Goal: Task Accomplishment & Management: Use online tool/utility

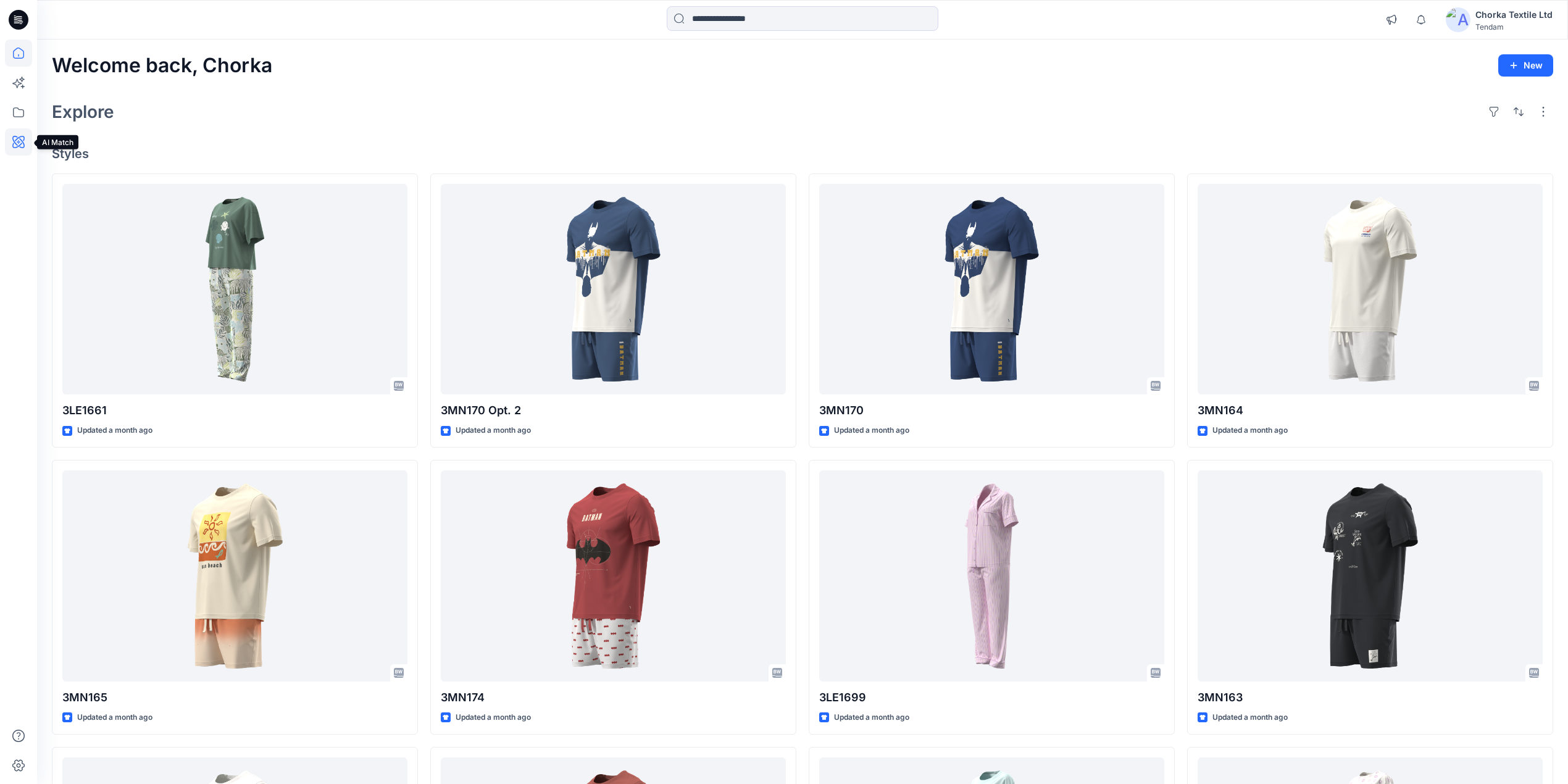
click at [18, 139] on icon at bounding box center [18, 142] width 12 height 12
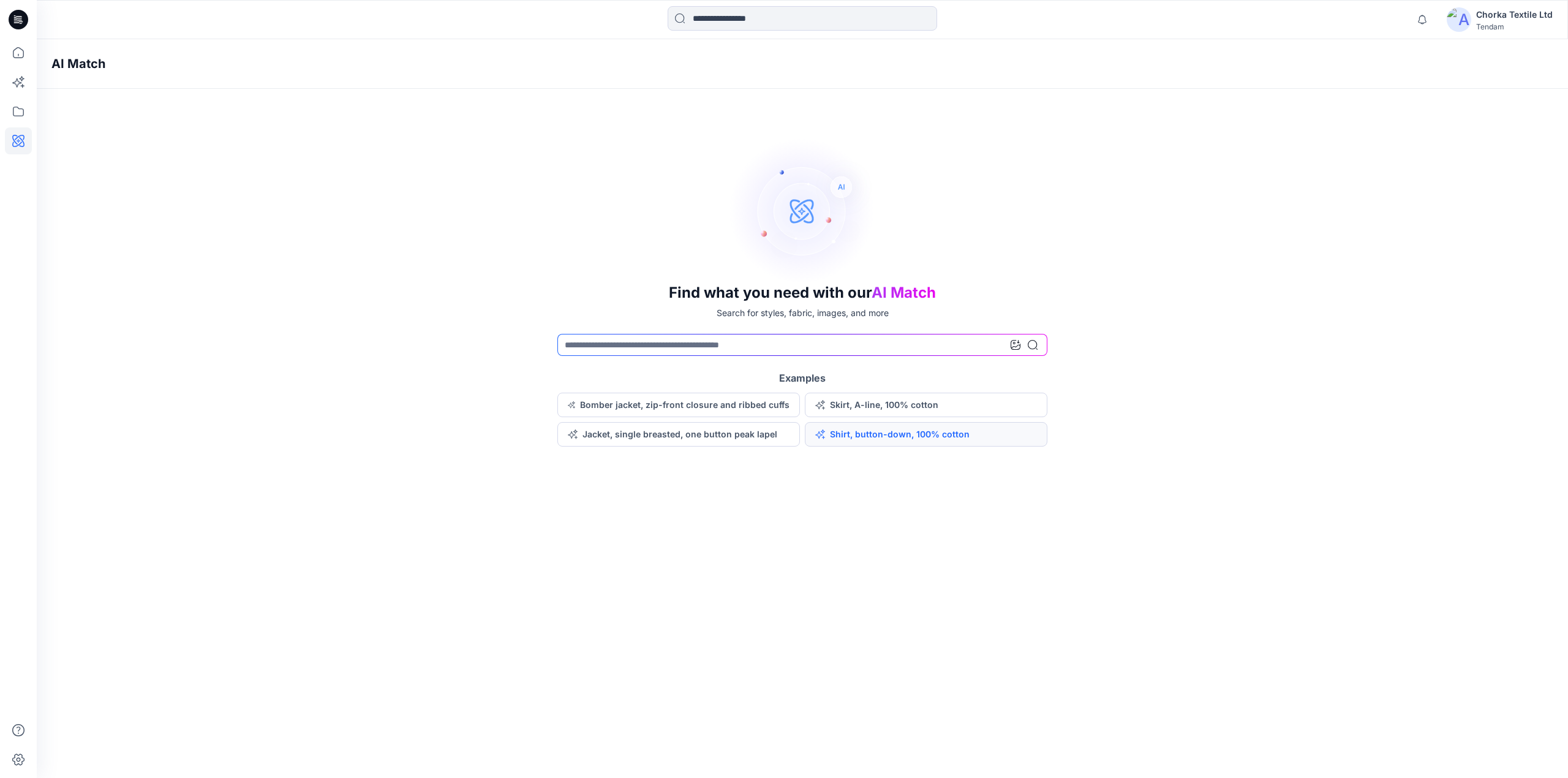
click at [850, 434] on button "Shirt, button-down, 100% cotton" at bounding box center [926, 434] width 243 height 24
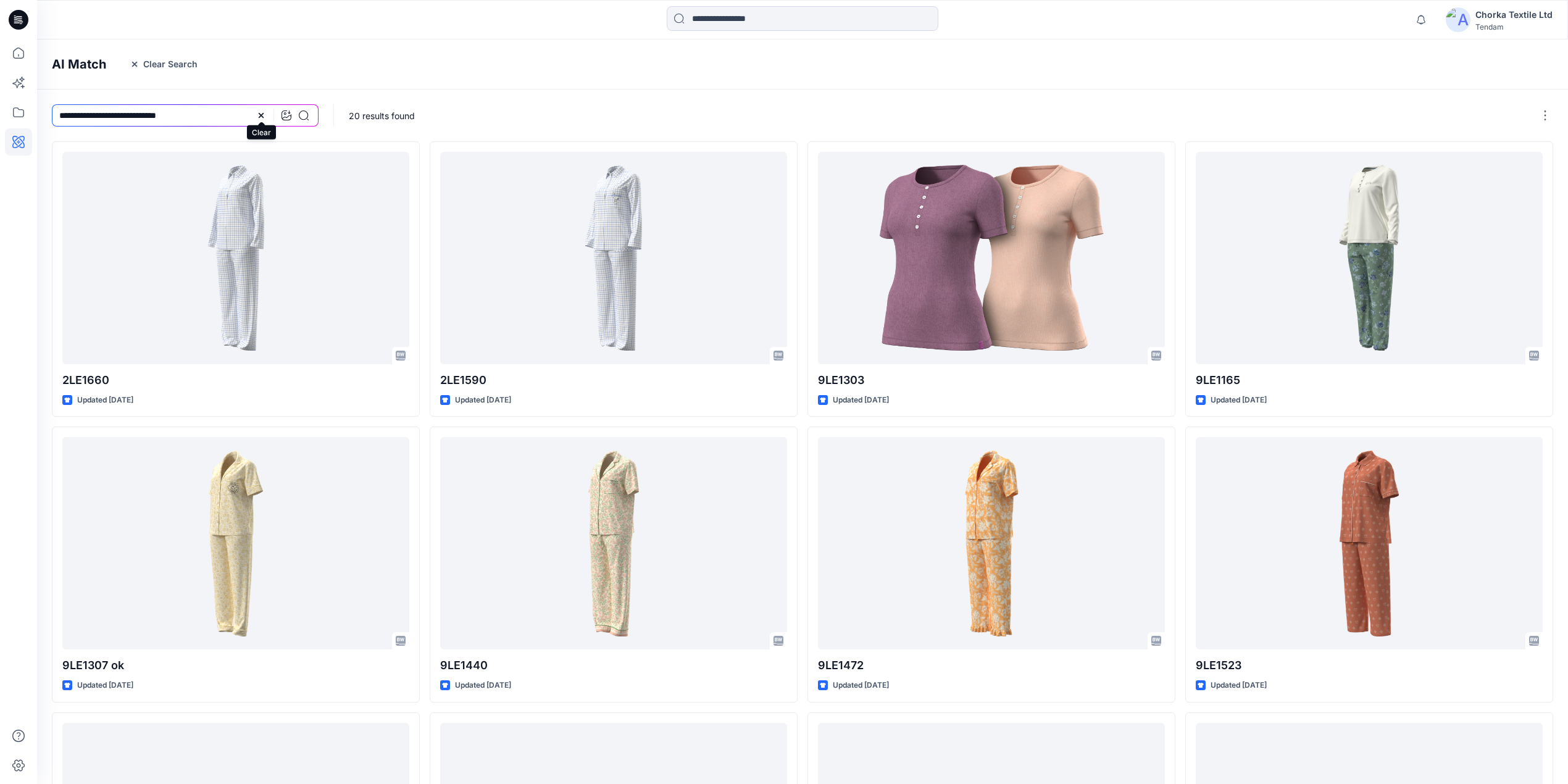
click at [260, 113] on icon at bounding box center [261, 116] width 10 height 10
click at [210, 113] on input at bounding box center [185, 115] width 266 height 22
click at [16, 142] on icon at bounding box center [18, 142] width 27 height 27
click at [200, 112] on input at bounding box center [185, 115] width 266 height 22
click at [2, 134] on div at bounding box center [18, 392] width 37 height 784
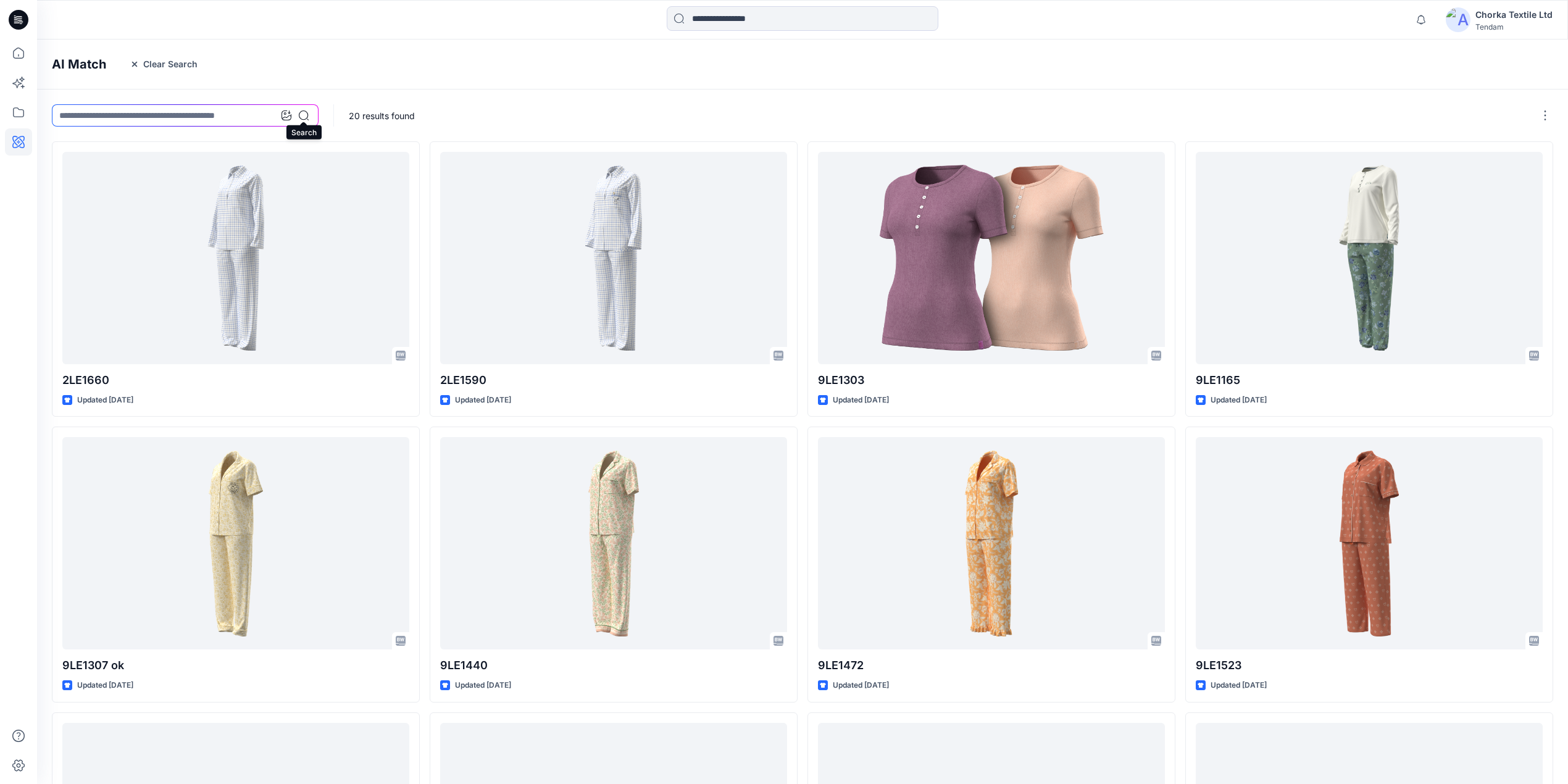
click at [305, 114] on icon at bounding box center [304, 116] width 10 height 10
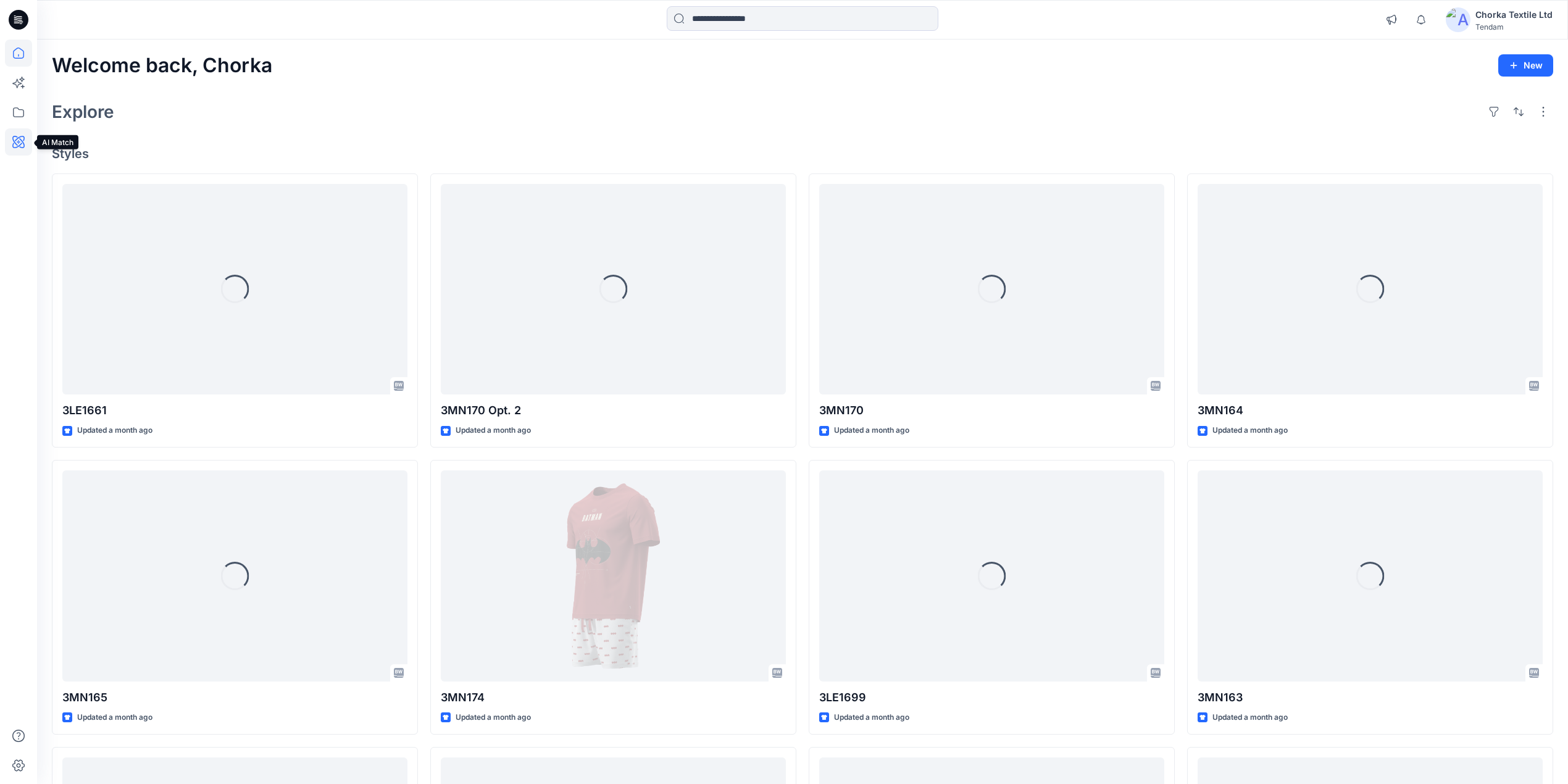
click at [18, 143] on icon at bounding box center [18, 142] width 4 height 4
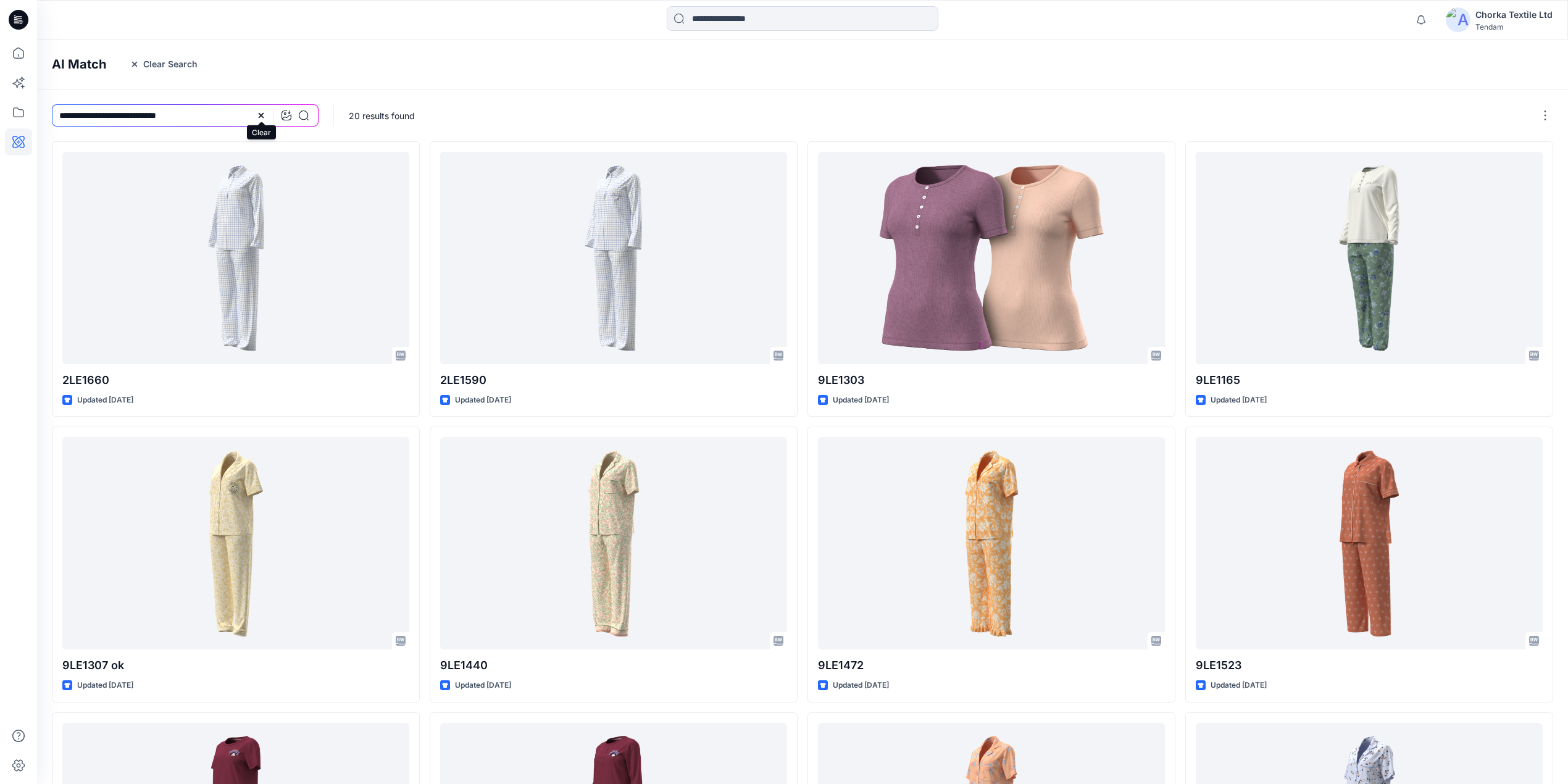
click at [260, 112] on icon at bounding box center [261, 116] width 10 height 10
click at [261, 113] on input at bounding box center [185, 115] width 266 height 22
click at [500, 107] on div "20 results found" at bounding box center [952, 116] width 1236 height 52
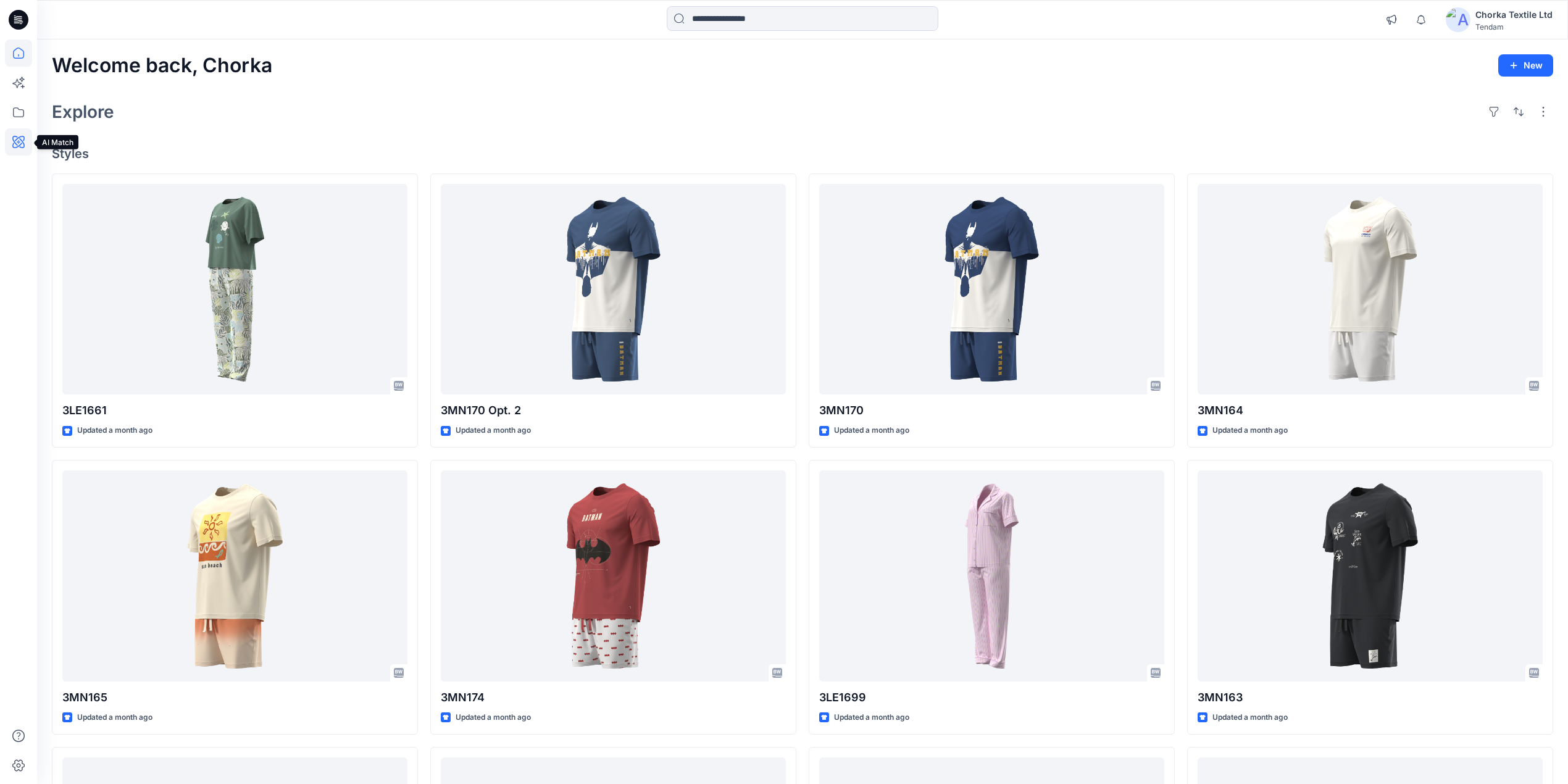
click at [20, 139] on icon at bounding box center [18, 142] width 27 height 27
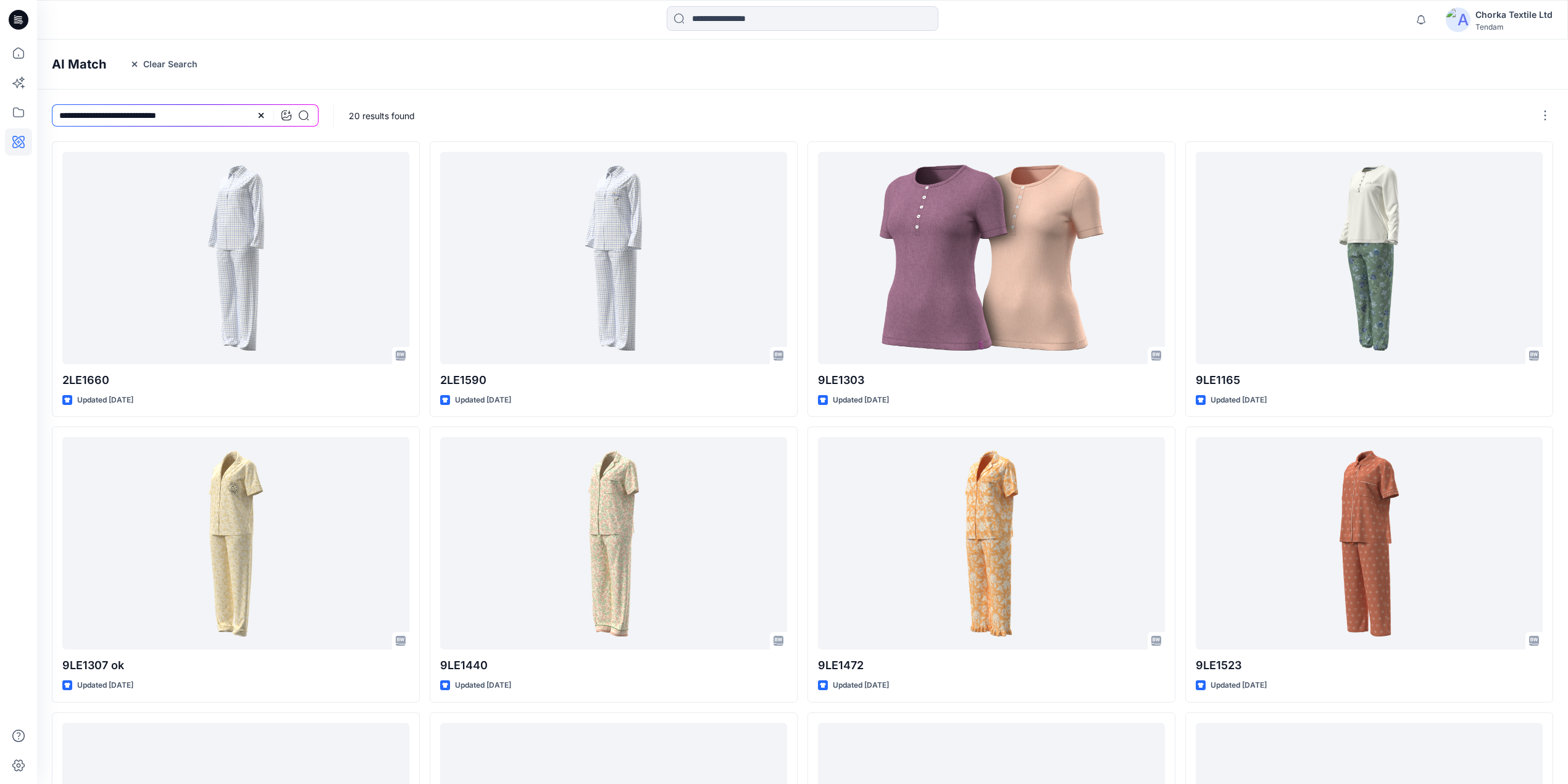
click at [299, 108] on div at bounding box center [282, 115] width 52 height 22
click at [304, 112] on icon at bounding box center [304, 116] width 10 height 10
click at [263, 114] on icon at bounding box center [261, 116] width 10 height 10
click at [252, 112] on input at bounding box center [185, 115] width 266 height 22
type input "*"
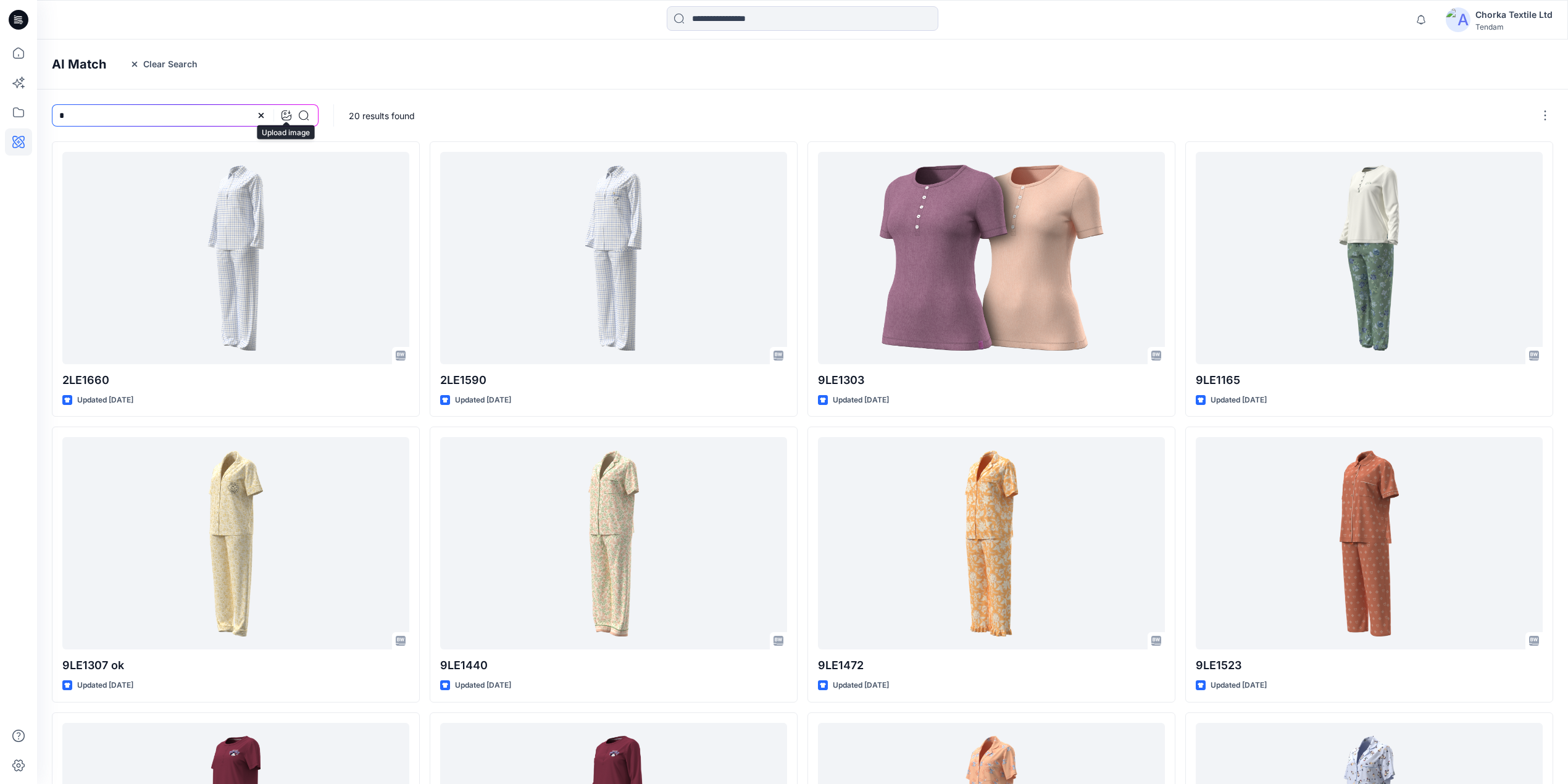
click at [292, 113] on div at bounding box center [282, 115] width 52 height 22
click at [289, 113] on icon at bounding box center [286, 116] width 10 height 10
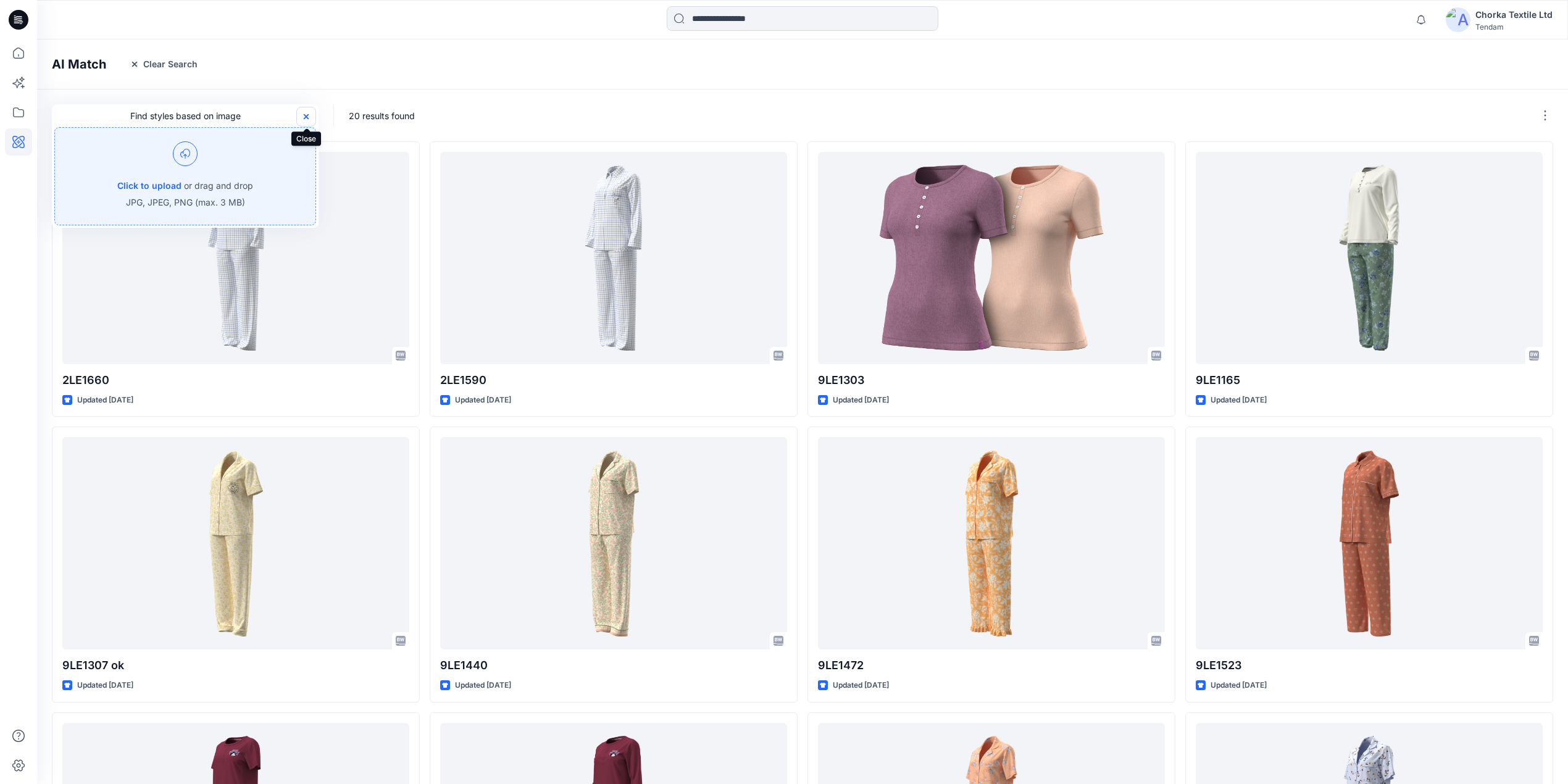
click at [306, 114] on icon "button" at bounding box center [306, 117] width 10 height 10
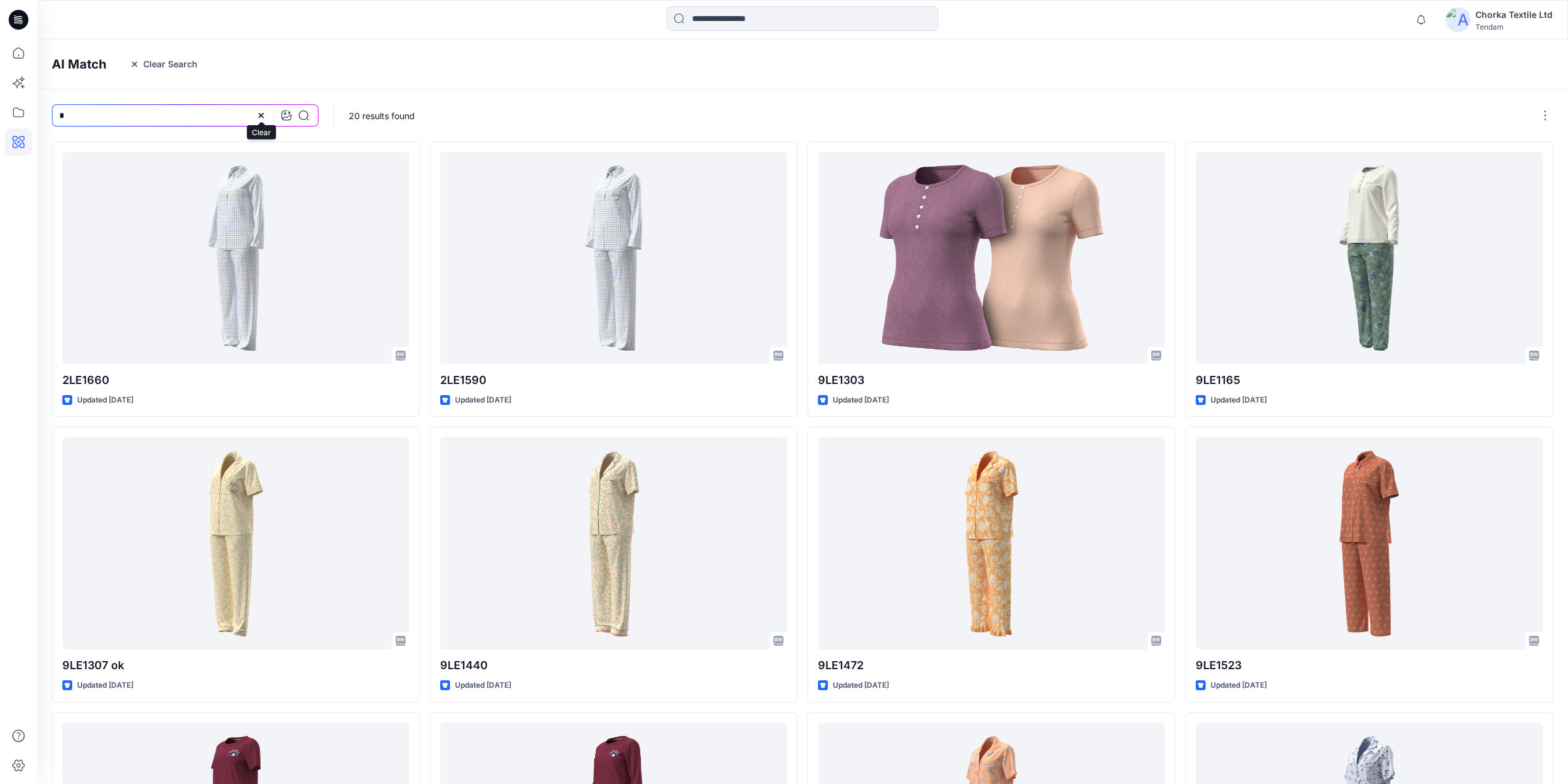
click at [262, 115] on icon at bounding box center [261, 116] width 5 height 5
click at [302, 113] on icon at bounding box center [304, 116] width 10 height 10
click at [109, 115] on input at bounding box center [185, 115] width 266 height 22
click at [134, 67] on icon "button" at bounding box center [134, 64] width 10 height 10
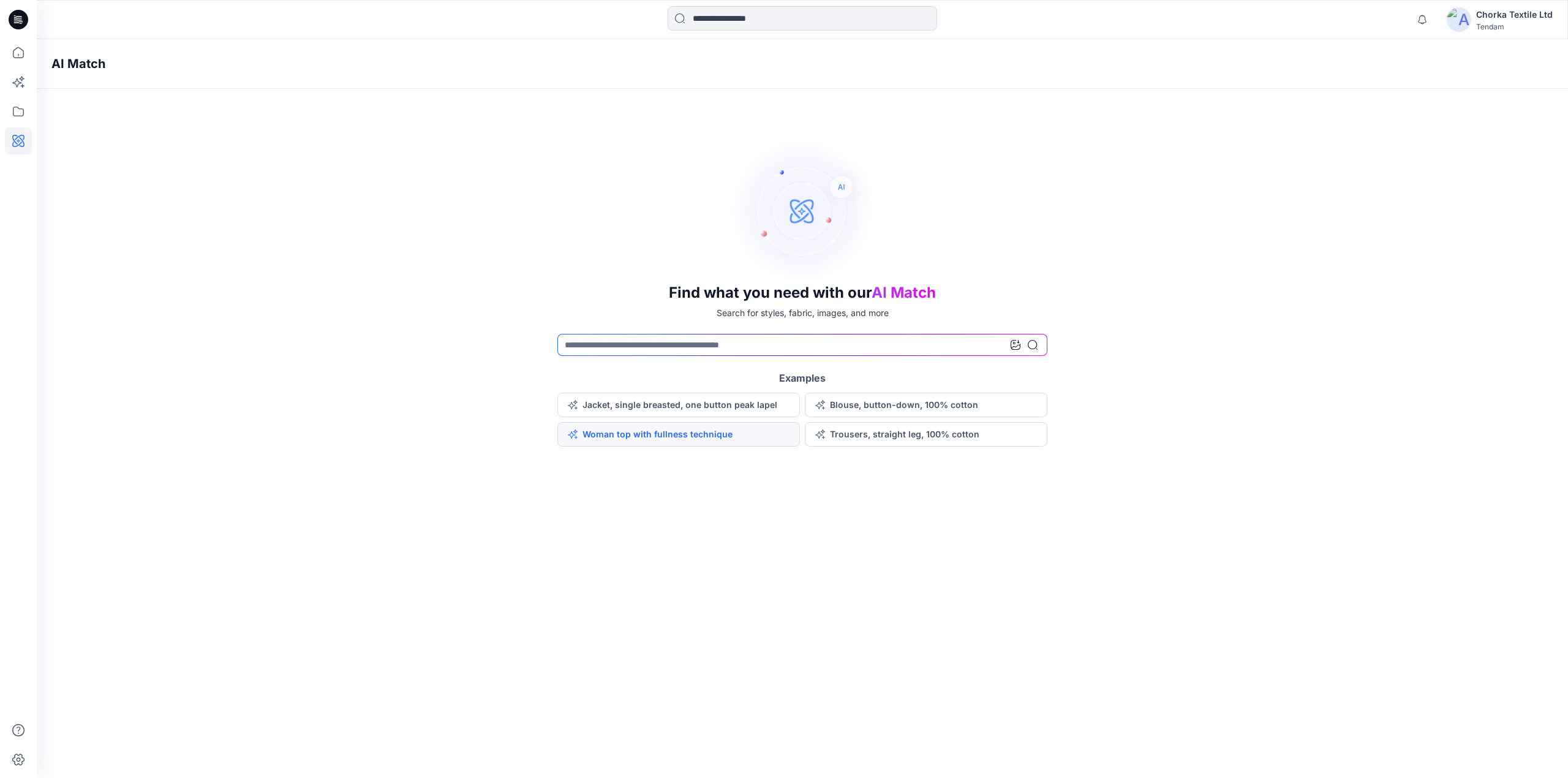
click at [683, 433] on button "Woman top with fullness technique" at bounding box center [678, 434] width 243 height 24
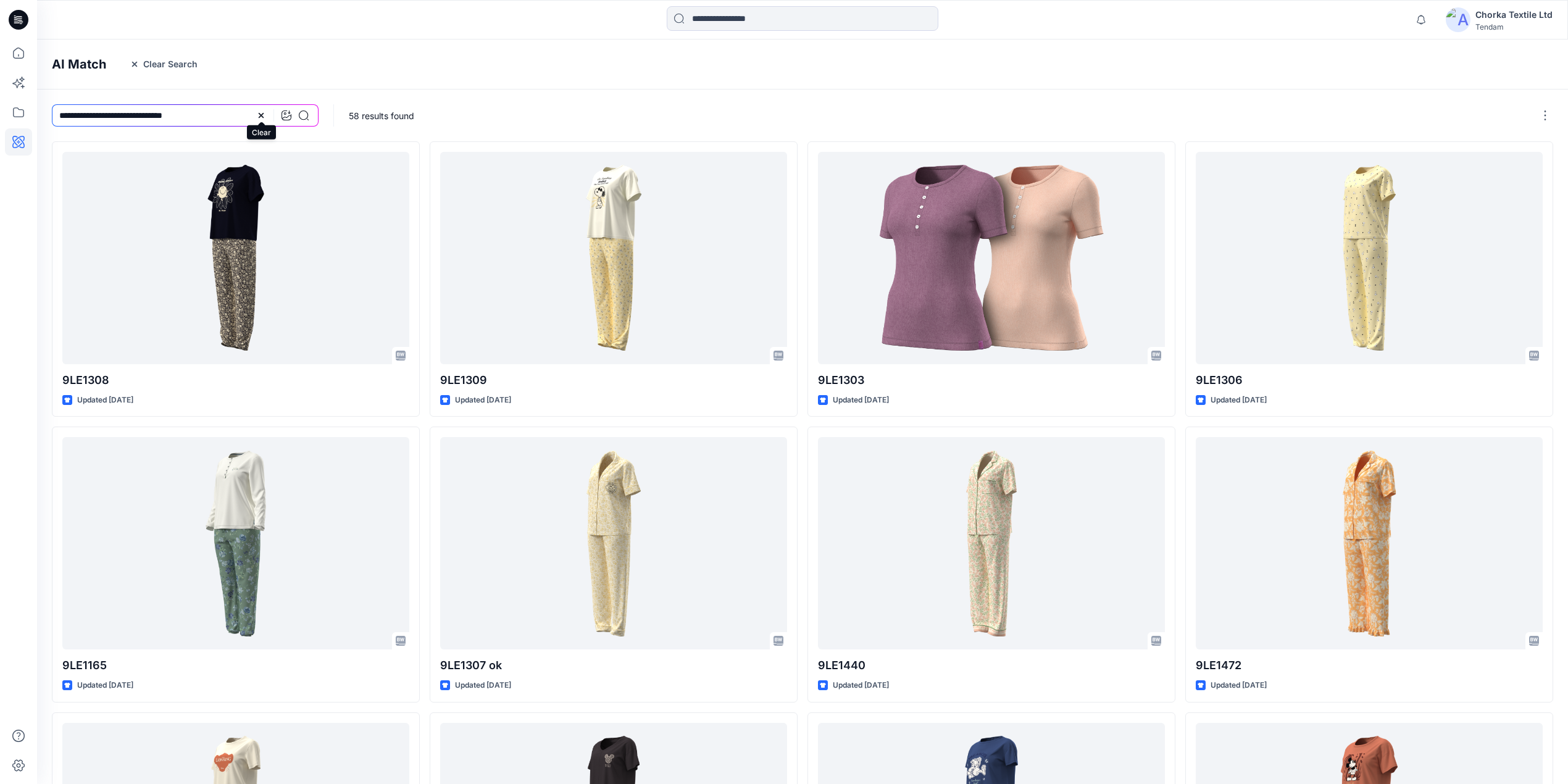
click at [261, 115] on icon at bounding box center [261, 116] width 5 height 5
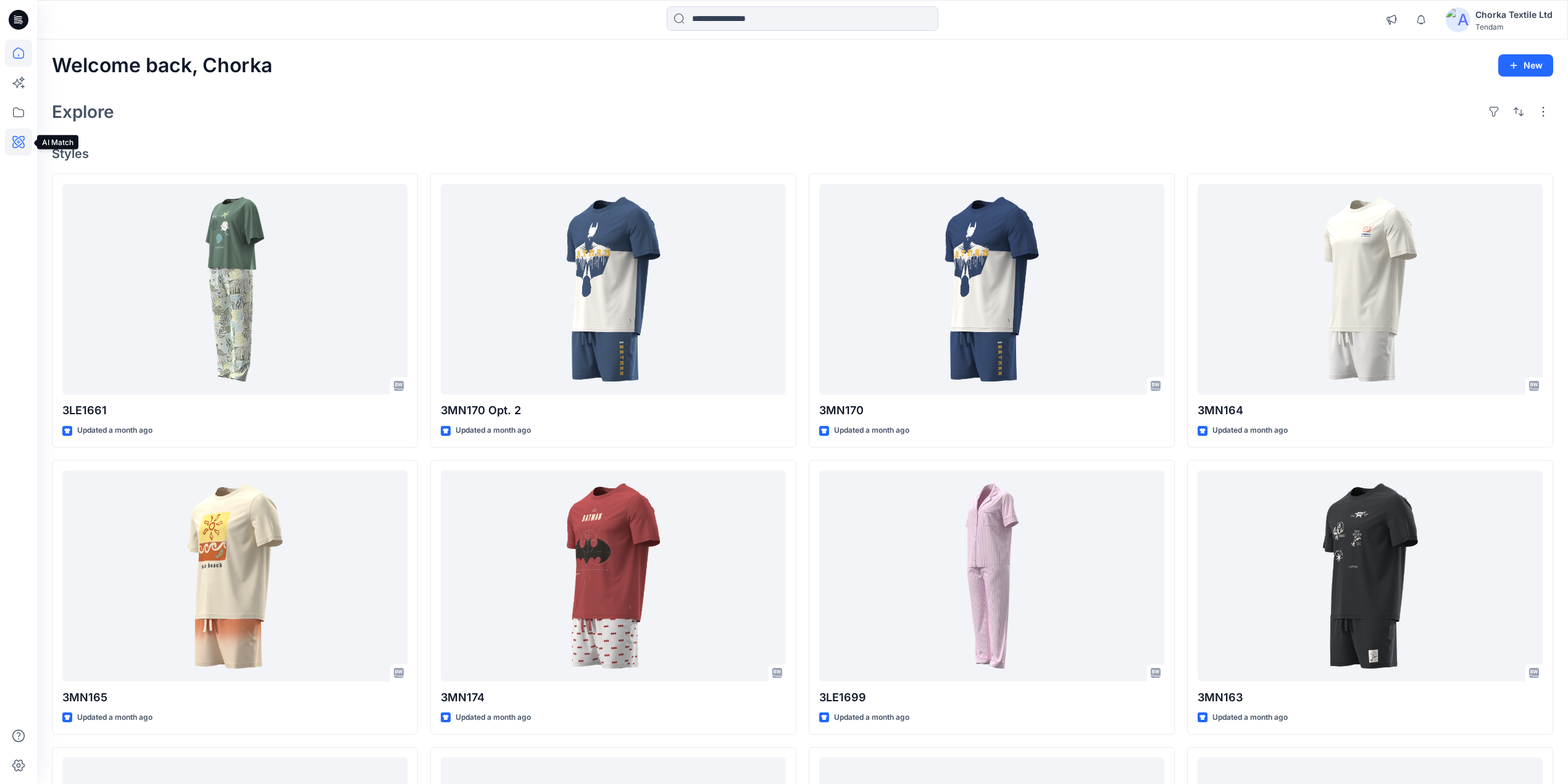
click at [22, 130] on icon at bounding box center [18, 142] width 27 height 27
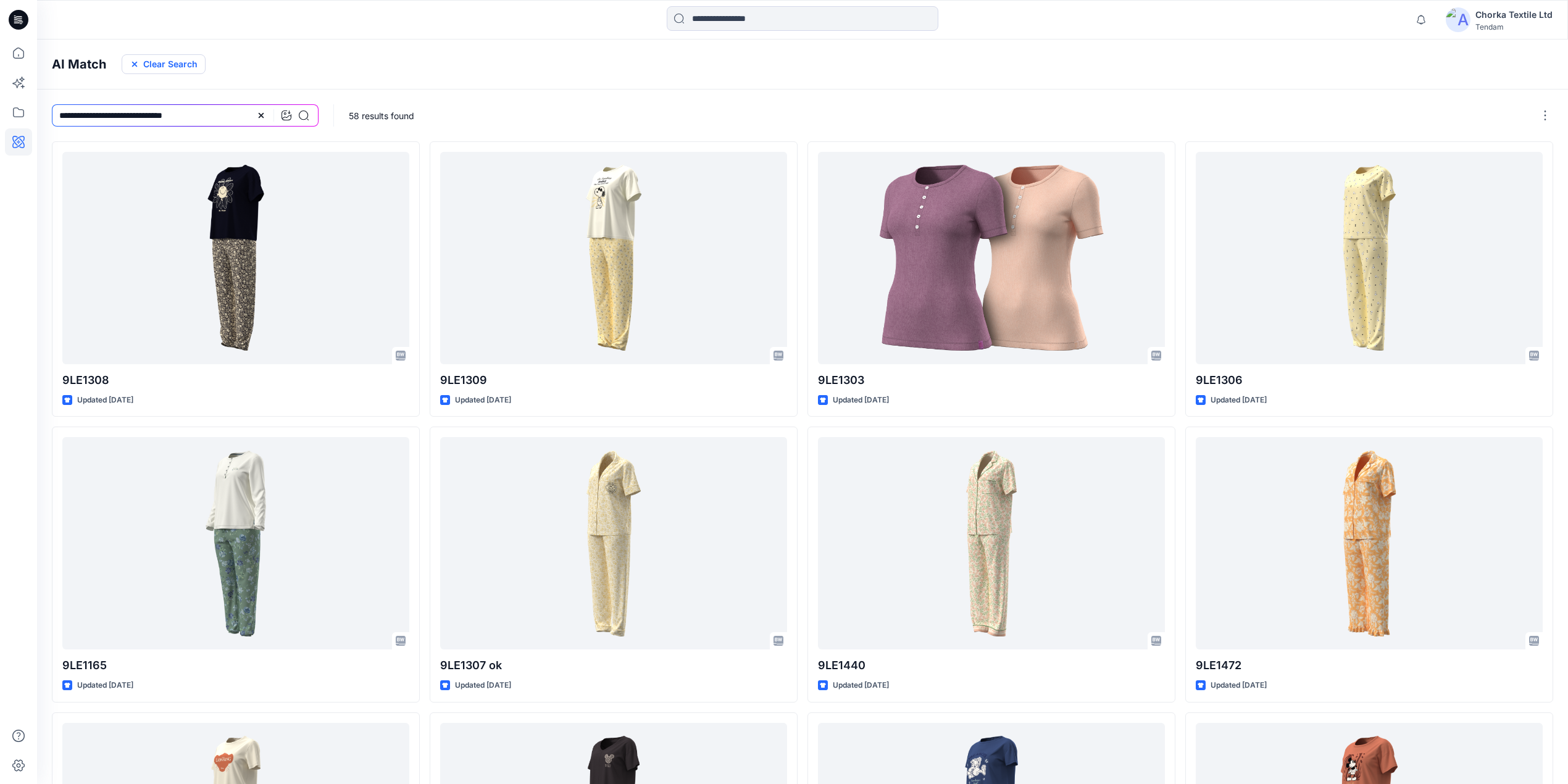
click at [186, 62] on button "Clear Search" at bounding box center [163, 64] width 84 height 20
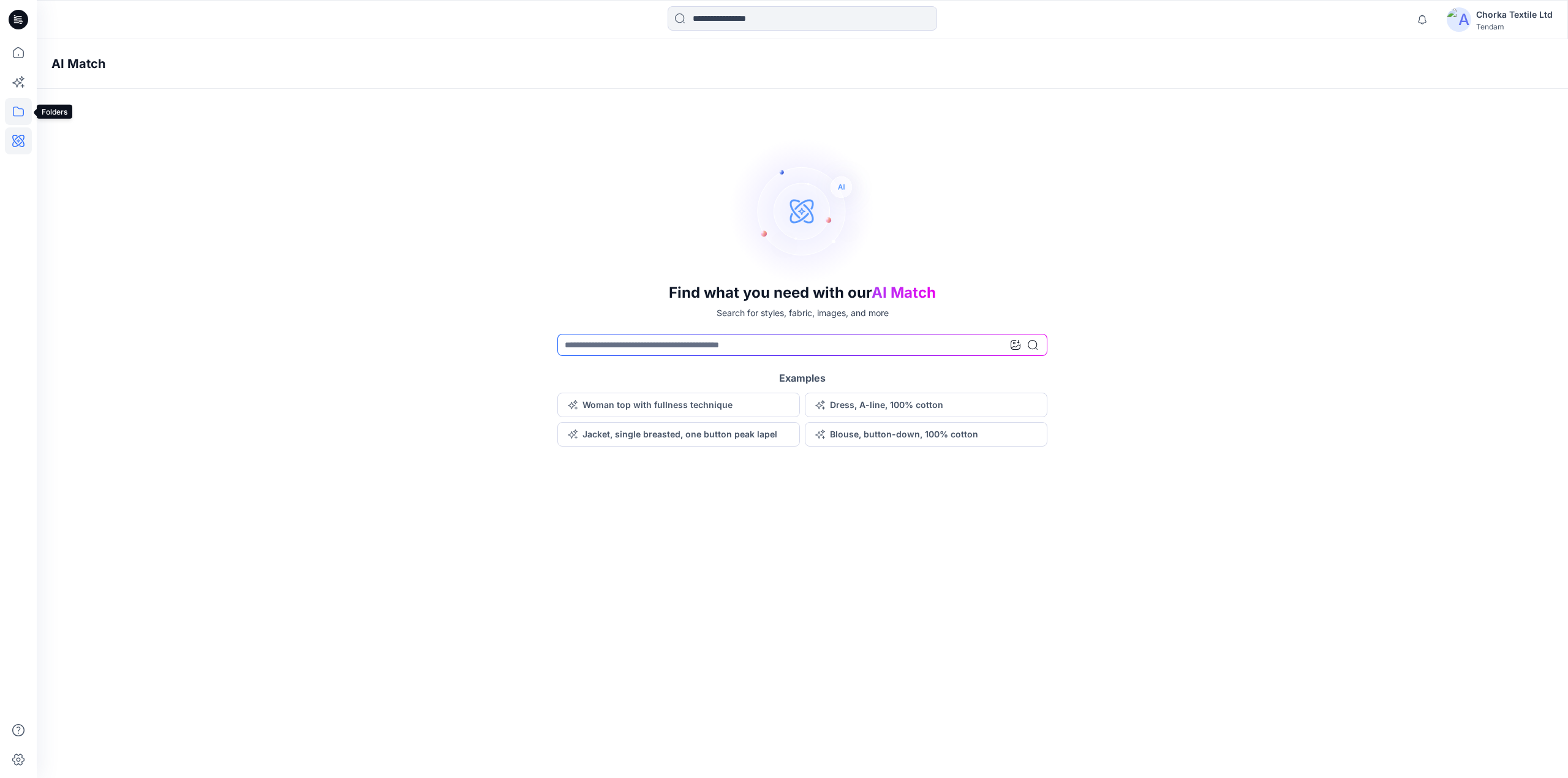
click at [6, 104] on icon at bounding box center [18, 111] width 27 height 27
click at [16, 49] on icon at bounding box center [19, 53] width 11 height 11
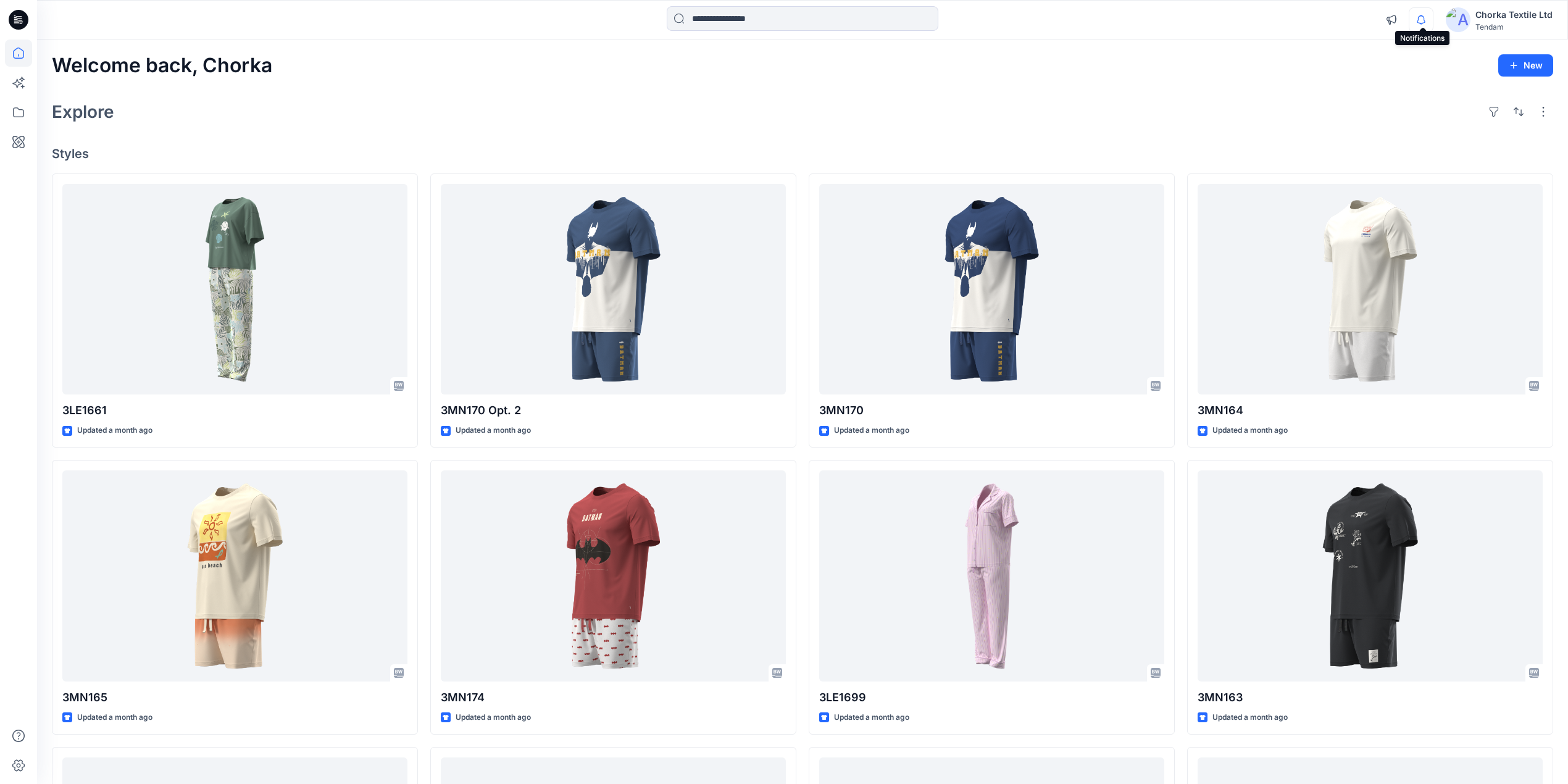
click at [1423, 17] on icon "button" at bounding box center [1420, 20] width 24 height 24
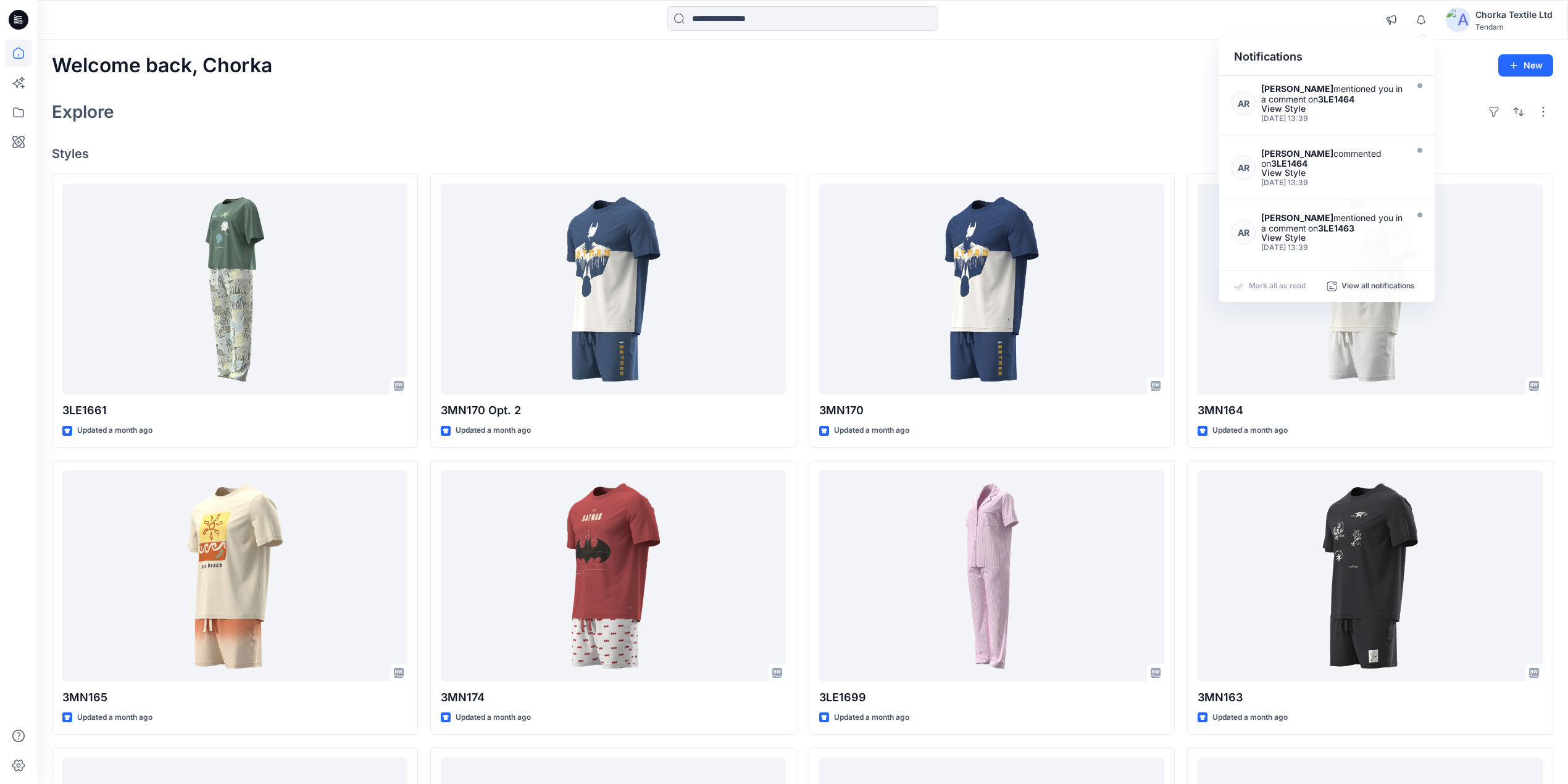
click at [1075, 88] on div "Welcome back, Chorka New Explore Styles 3LE1661 Updated a month ago 3MN165 Upda…" at bounding box center [802, 559] width 1531 height 1041
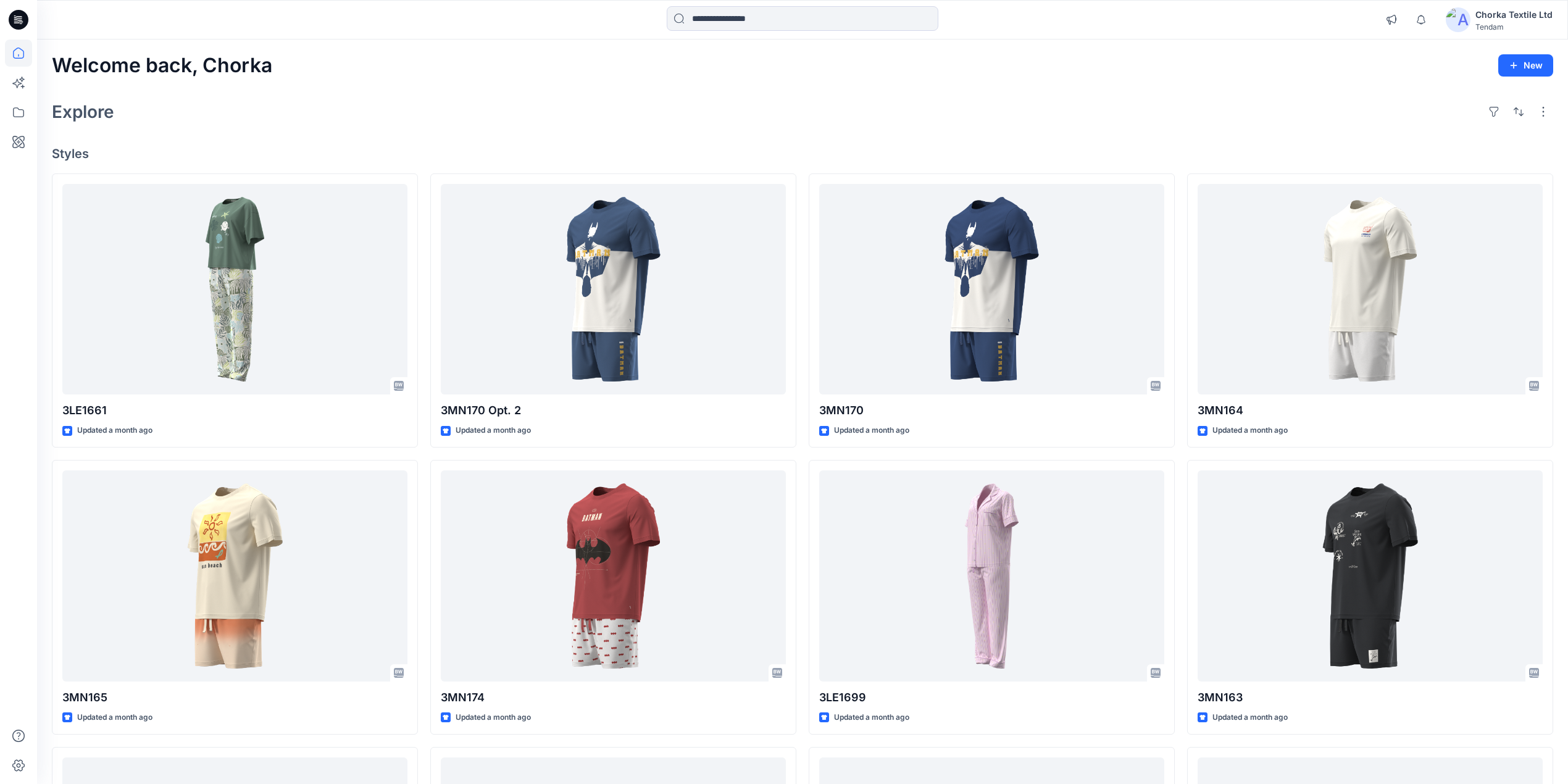
click at [1201, 94] on div "Welcome back, Chorka New Explore Styles 3LE1661 Updated a month ago 3MN165 Upda…" at bounding box center [802, 559] width 1531 height 1041
click at [15, 142] on icon at bounding box center [18, 142] width 27 height 27
